Goal: Navigation & Orientation: Find specific page/section

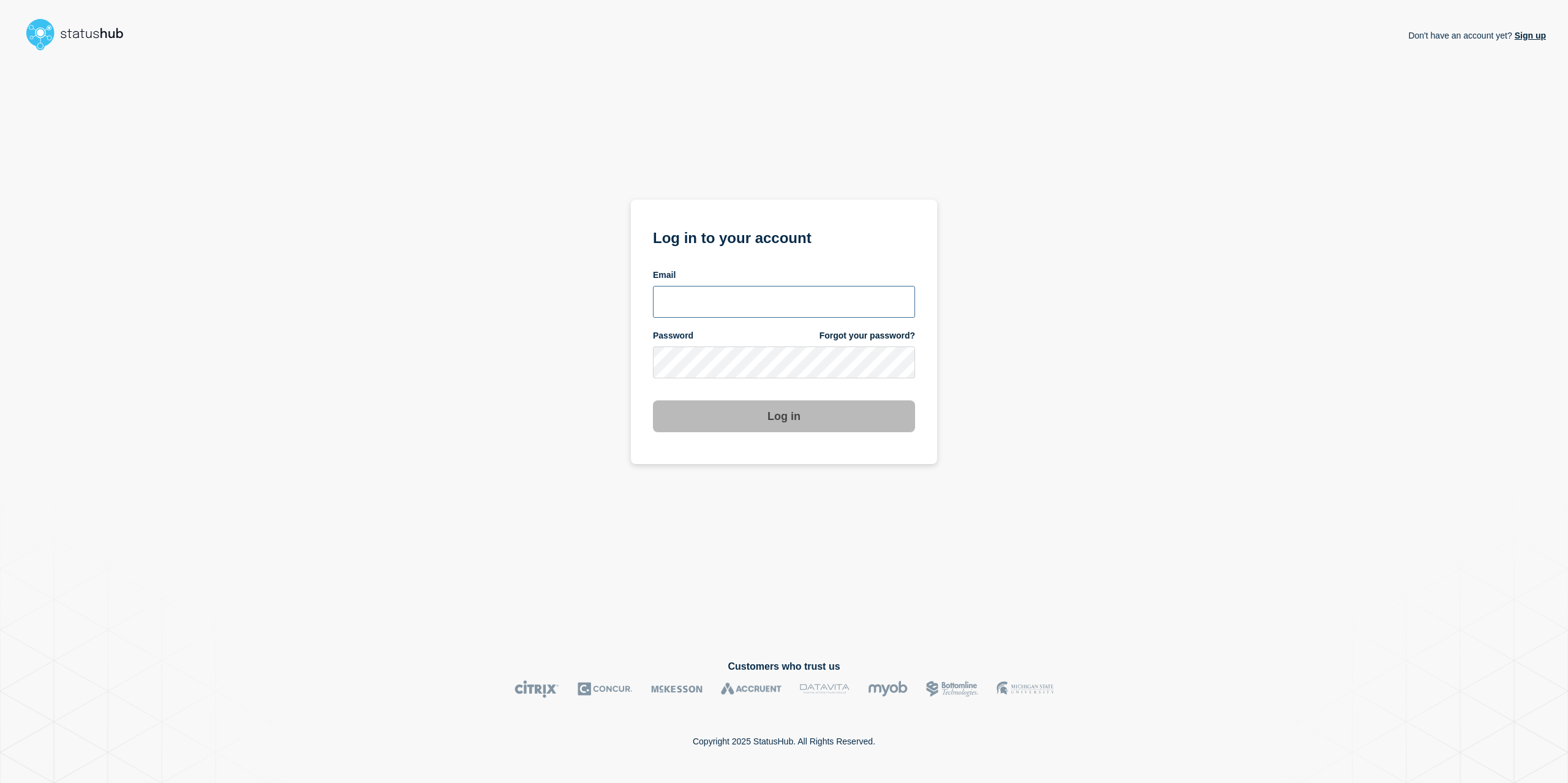
click at [753, 306] on input "email input" at bounding box center [784, 302] width 262 height 32
click at [0, 782] on com-1password-button at bounding box center [0, 783] width 0 height 0
click at [759, 252] on form "Log in to your account Email Password Forgot your password? Log in" at bounding box center [784, 328] width 262 height 207
click at [731, 286] on div "Email" at bounding box center [784, 293] width 262 height 48
click at [733, 289] on input "email input" at bounding box center [784, 302] width 262 height 32
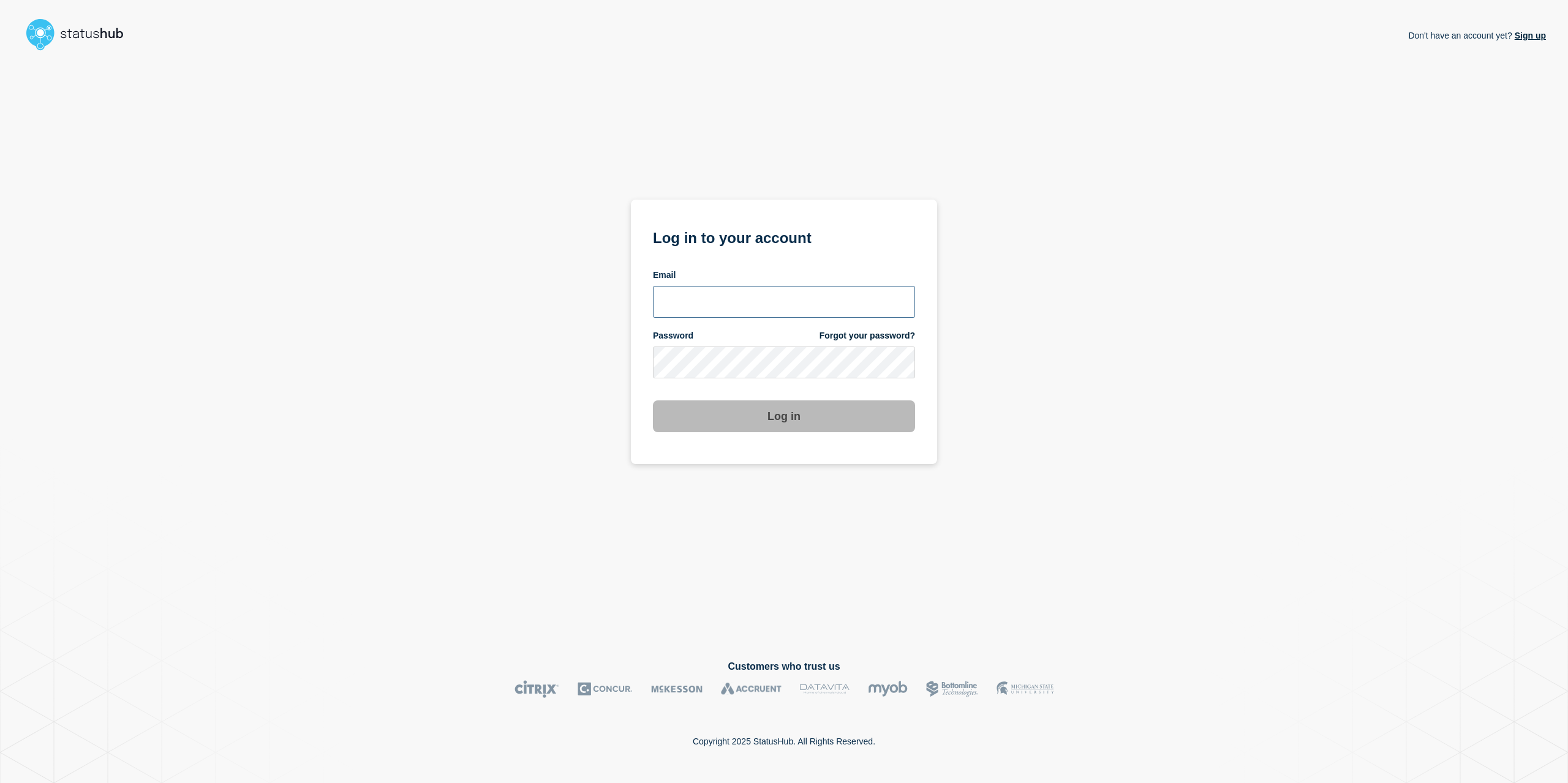
click at [732, 293] on input "email input" at bounding box center [784, 302] width 262 height 32
type input "caleb.stahr@conexon.us"
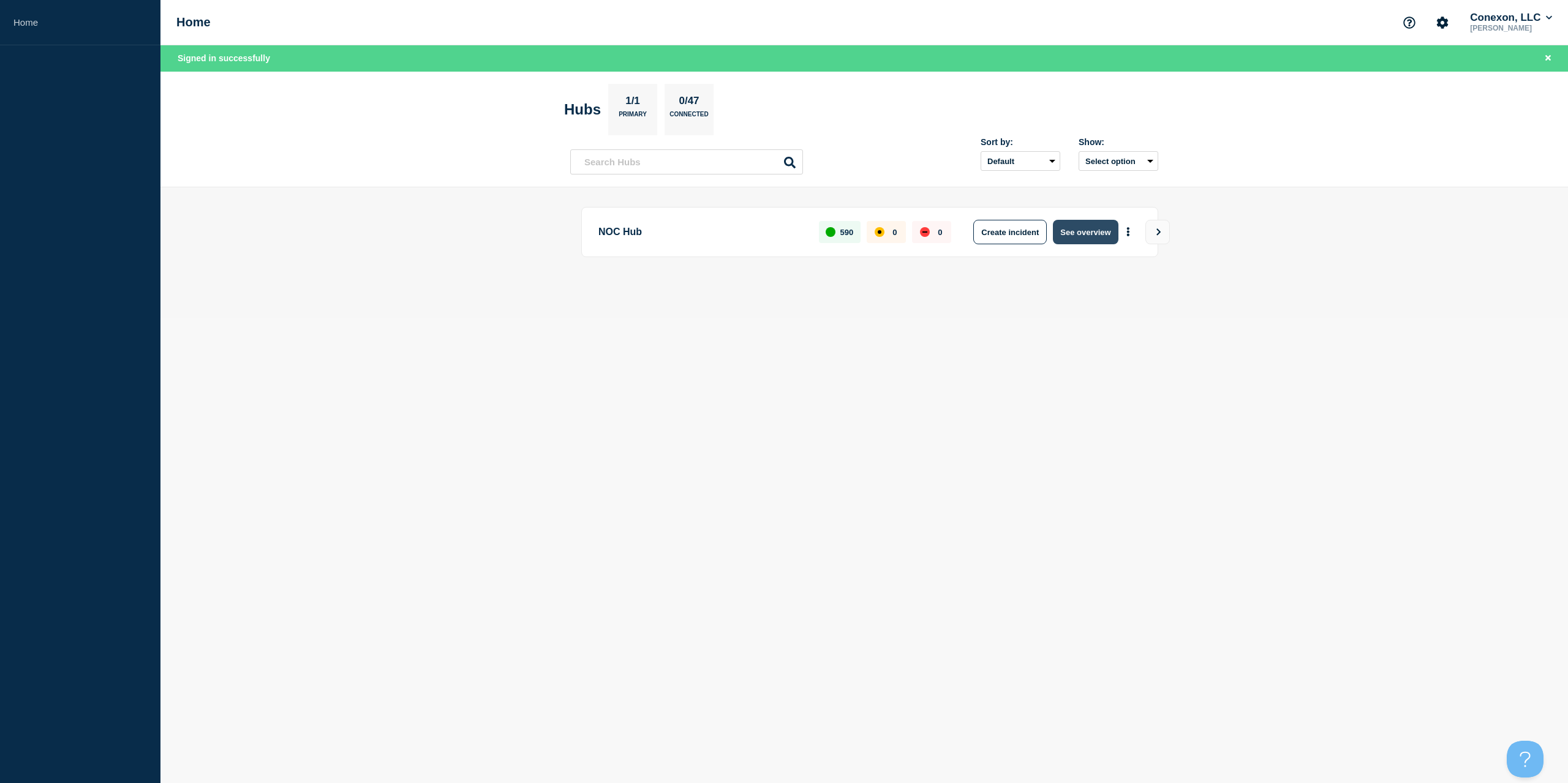
click at [1108, 233] on button "See overview" at bounding box center [1085, 232] width 65 height 25
